Goal: Information Seeking & Learning: Learn about a topic

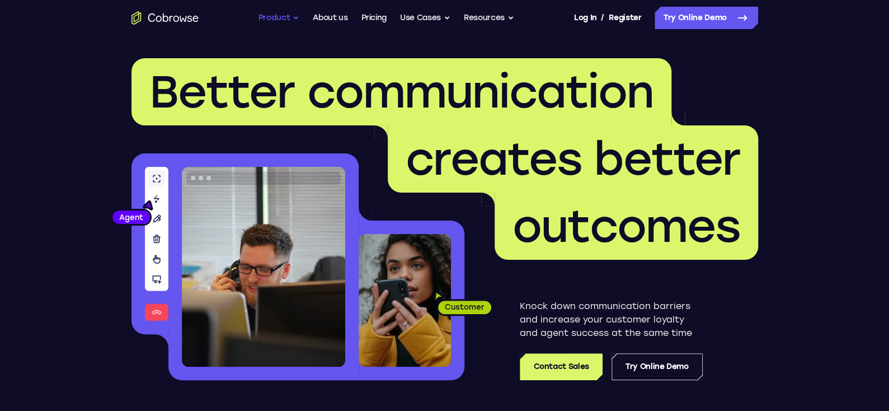
click at [294, 15] on button "Product" at bounding box center [279, 18] width 41 height 22
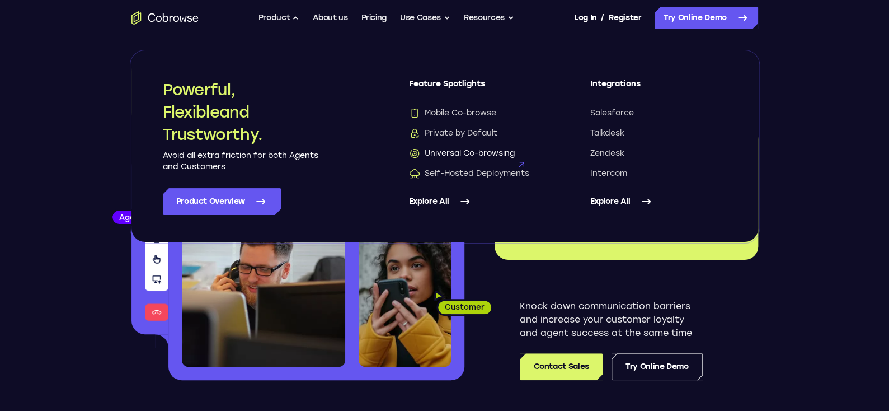
click at [447, 154] on span "Universal Co-browsing" at bounding box center [462, 153] width 106 height 11
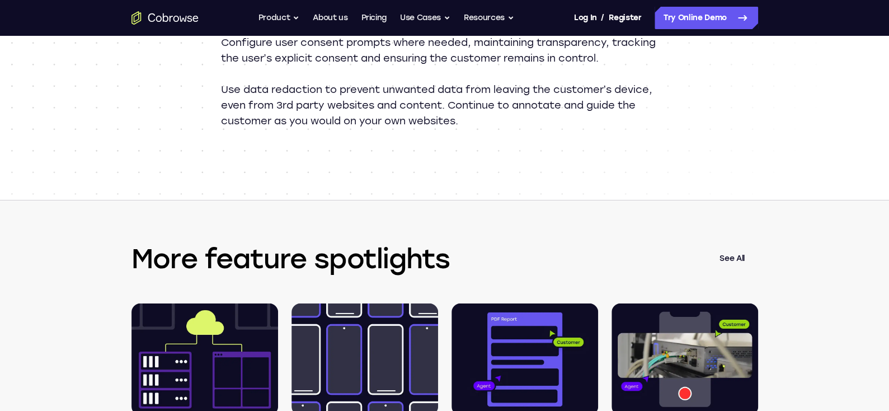
scroll to position [1510, 0]
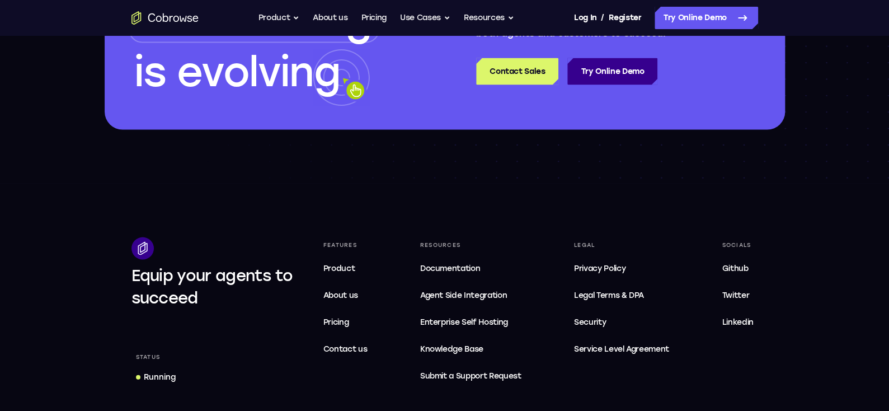
scroll to position [3255, 0]
